Goal: Task Accomplishment & Management: Manage account settings

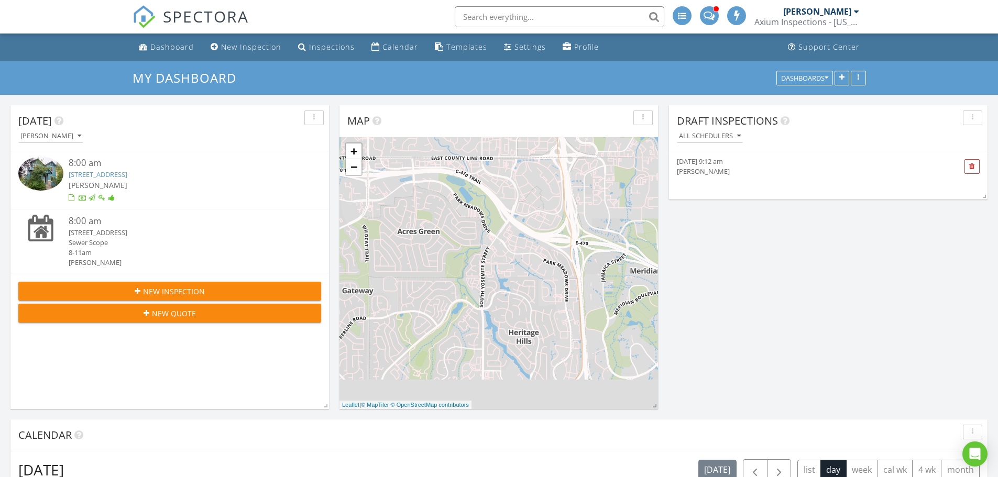
scroll to position [865, 1014]
click at [108, 175] on link "4548 Quandary Peak St , Brighton, CO 80601" at bounding box center [98, 174] width 59 height 9
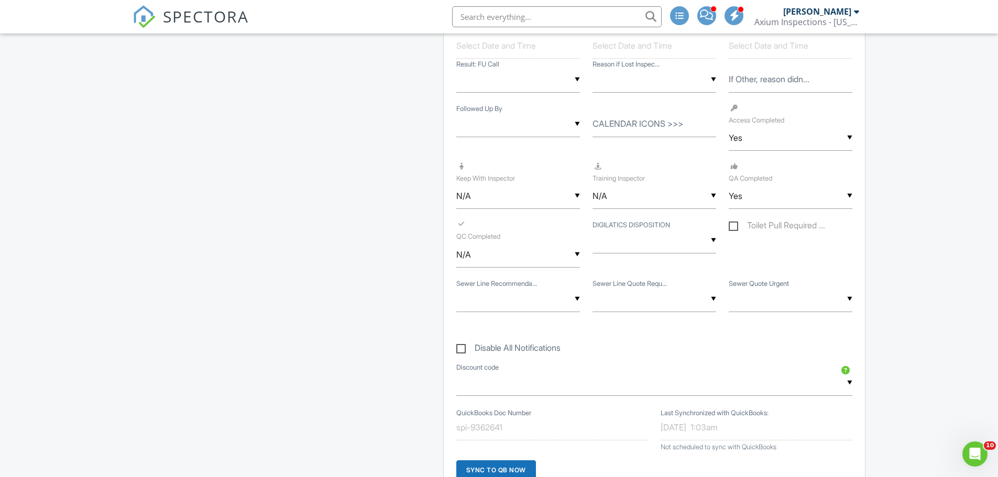
scroll to position [1519, 0]
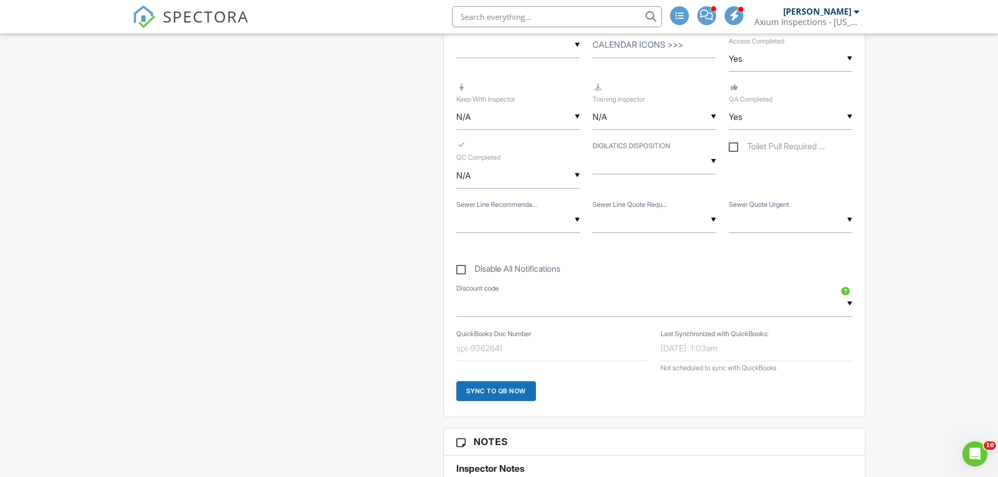
click at [580, 217] on input "text" at bounding box center [518, 220] width 124 height 26
click at [531, 379] on span "Cleaning Needed" at bounding box center [509, 379] width 84 height 26
type input "Cleaning Needed"
click at [712, 222] on div "▼ - Sewer Scope Not Performed Quote Requested Quote Not Requested No one presen…" at bounding box center [654, 220] width 124 height 26
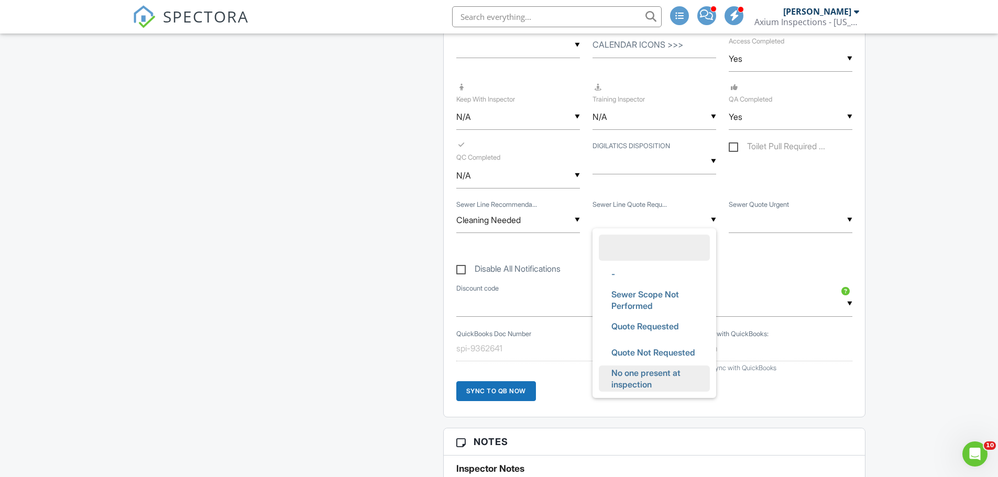
click at [633, 373] on span "No one present at inspection" at bounding box center [654, 379] width 103 height 38
type input "No one present at inspection"
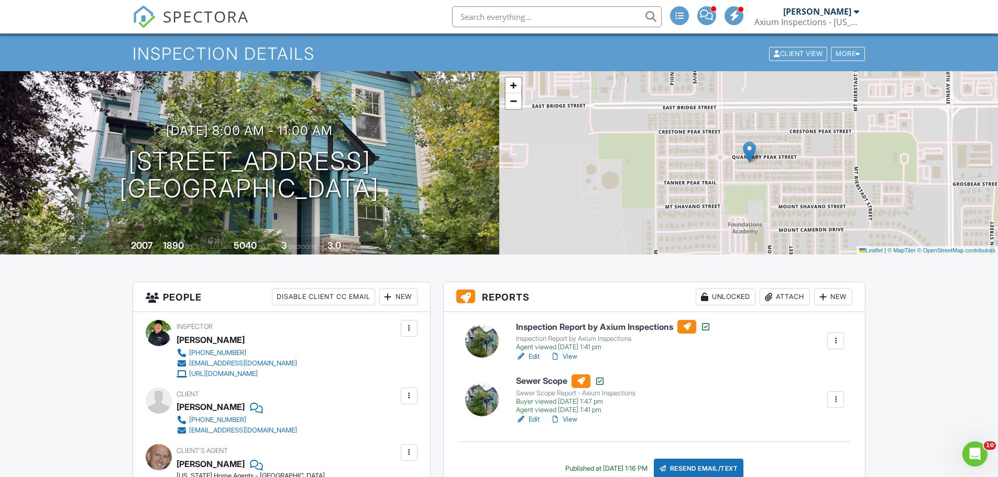
scroll to position [0, 0]
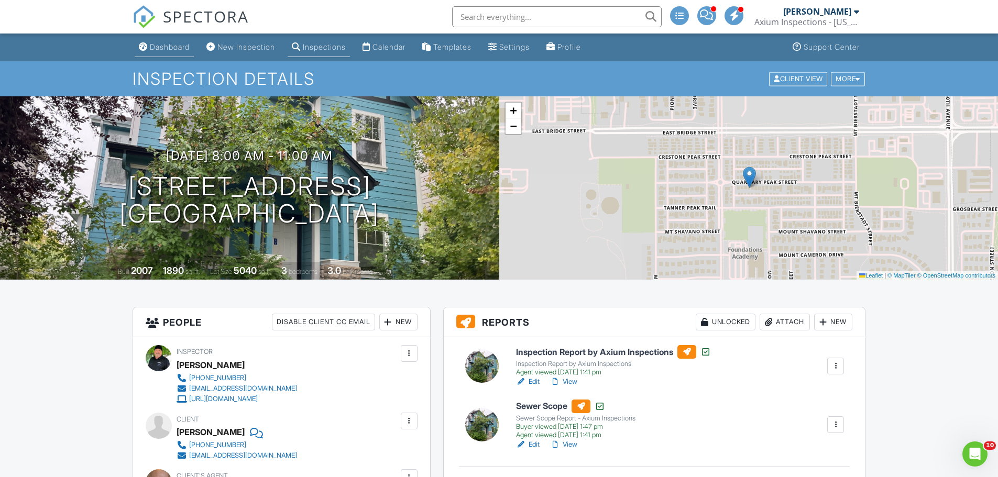
click at [168, 47] on div "Dashboard" at bounding box center [170, 46] width 40 height 9
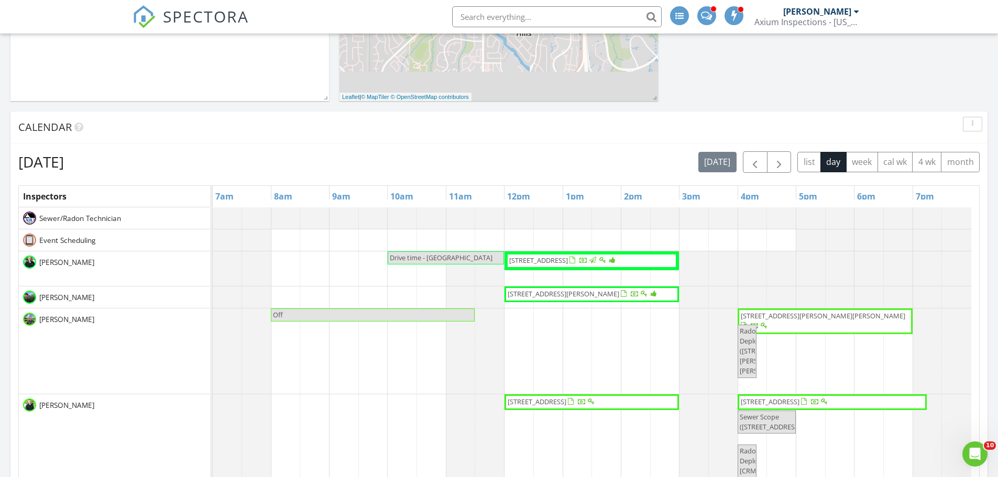
scroll to position [314, 0]
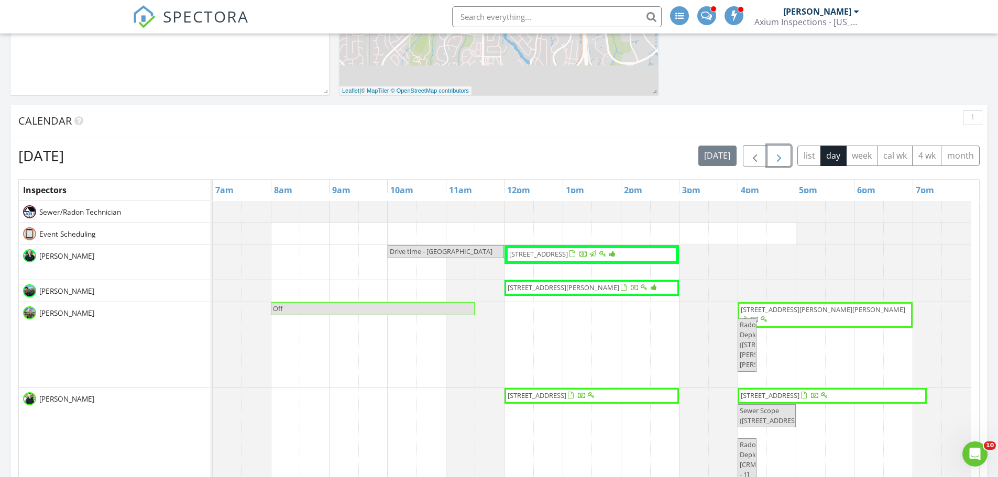
click at [777, 156] on span "button" at bounding box center [779, 156] width 13 height 13
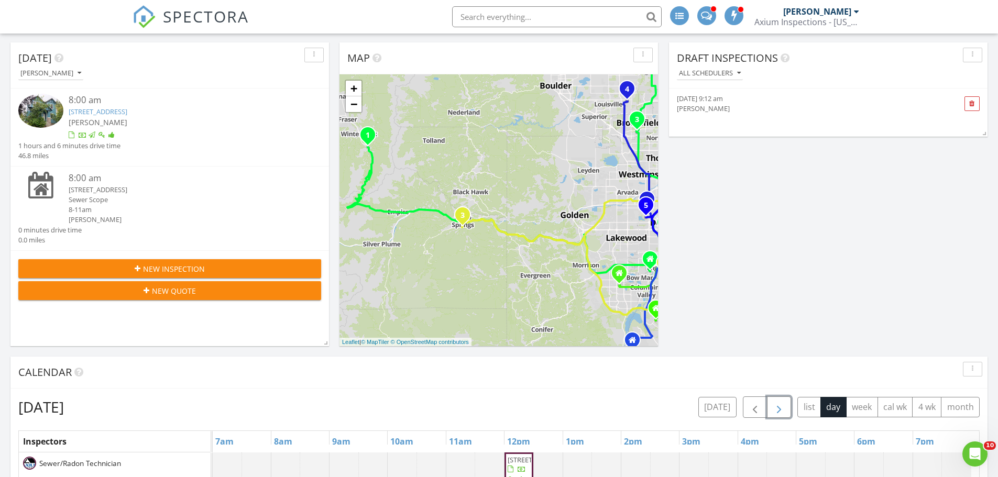
scroll to position [157, 0]
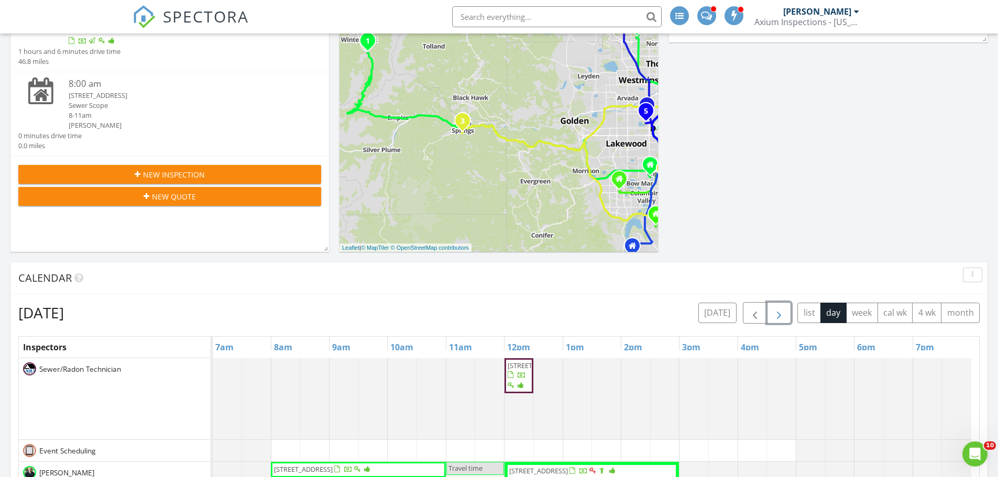
click at [774, 312] on span "button" at bounding box center [779, 313] width 13 height 13
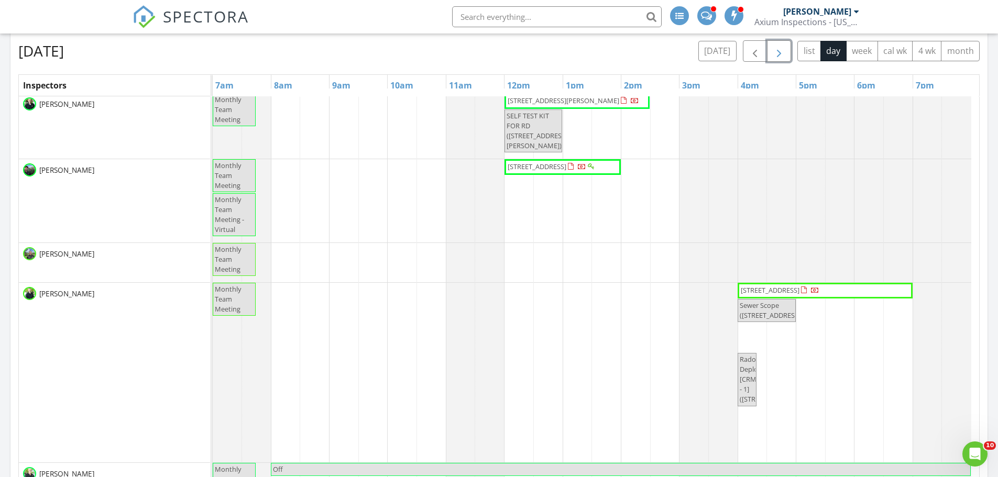
scroll to position [202, 0]
